Goal: Download file/media

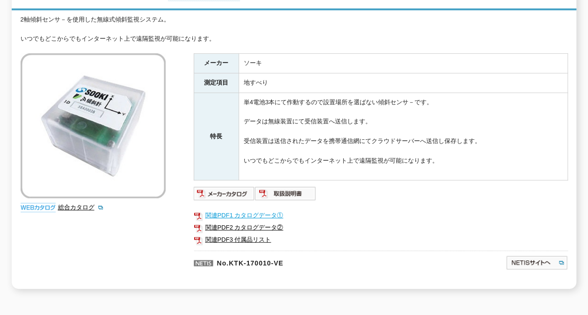
scroll to position [140, 0]
click at [254, 209] on link "関連PDF1 カタログデータ①" at bounding box center [381, 215] width 374 height 12
click at [243, 221] on link "関連PDF2 カタログデータ②" at bounding box center [381, 227] width 374 height 12
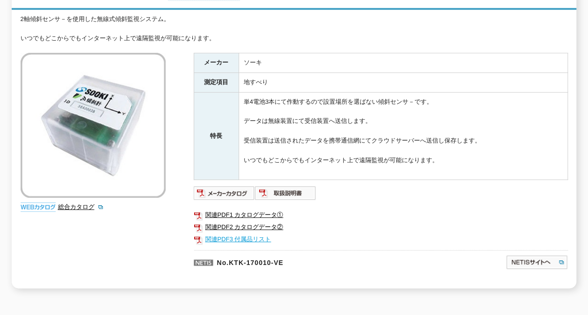
click at [234, 233] on link "関連PDF3 付属品リスト" at bounding box center [381, 239] width 374 height 12
click at [229, 209] on link "関連PDF1 カタログデータ①" at bounding box center [381, 215] width 374 height 12
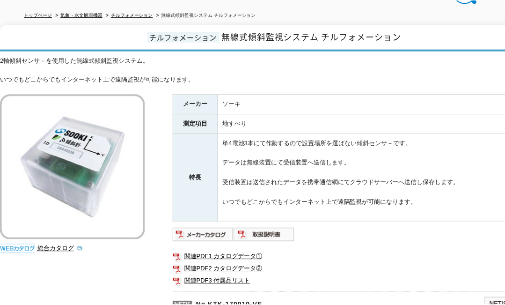
scroll to position [251, 0]
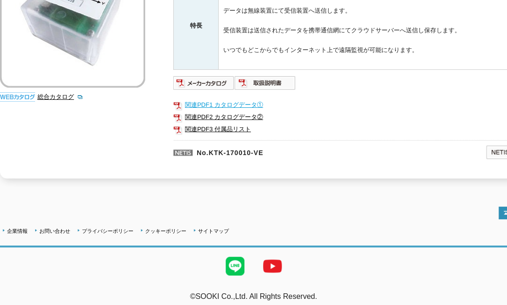
click at [243, 99] on link "関連PDF1 カタログデータ①" at bounding box center [360, 105] width 374 height 12
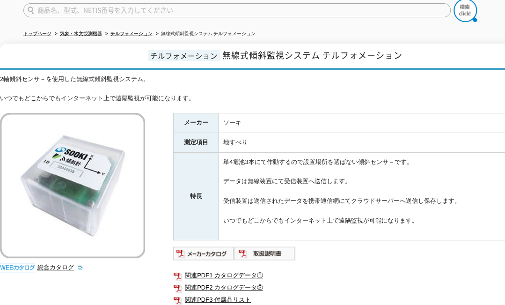
scroll to position [64, 0]
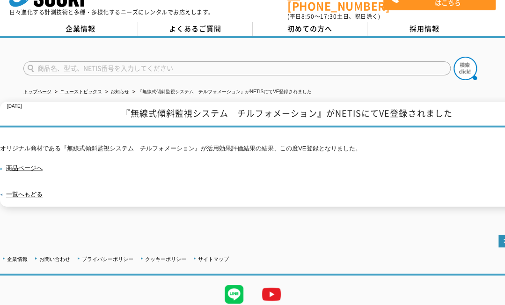
scroll to position [51, 0]
